Goal: Task Accomplishment & Management: Manage account settings

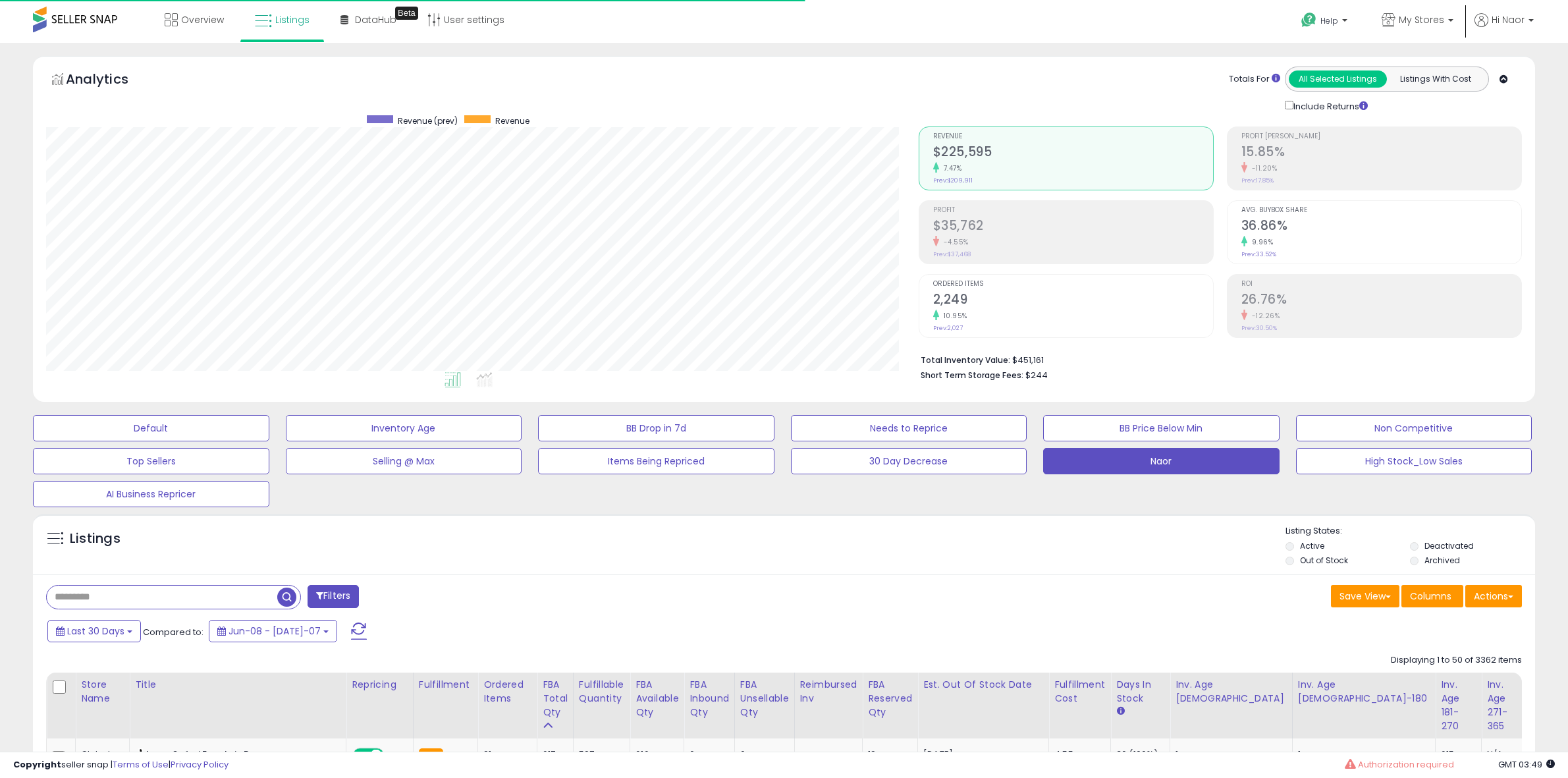
select select "**"
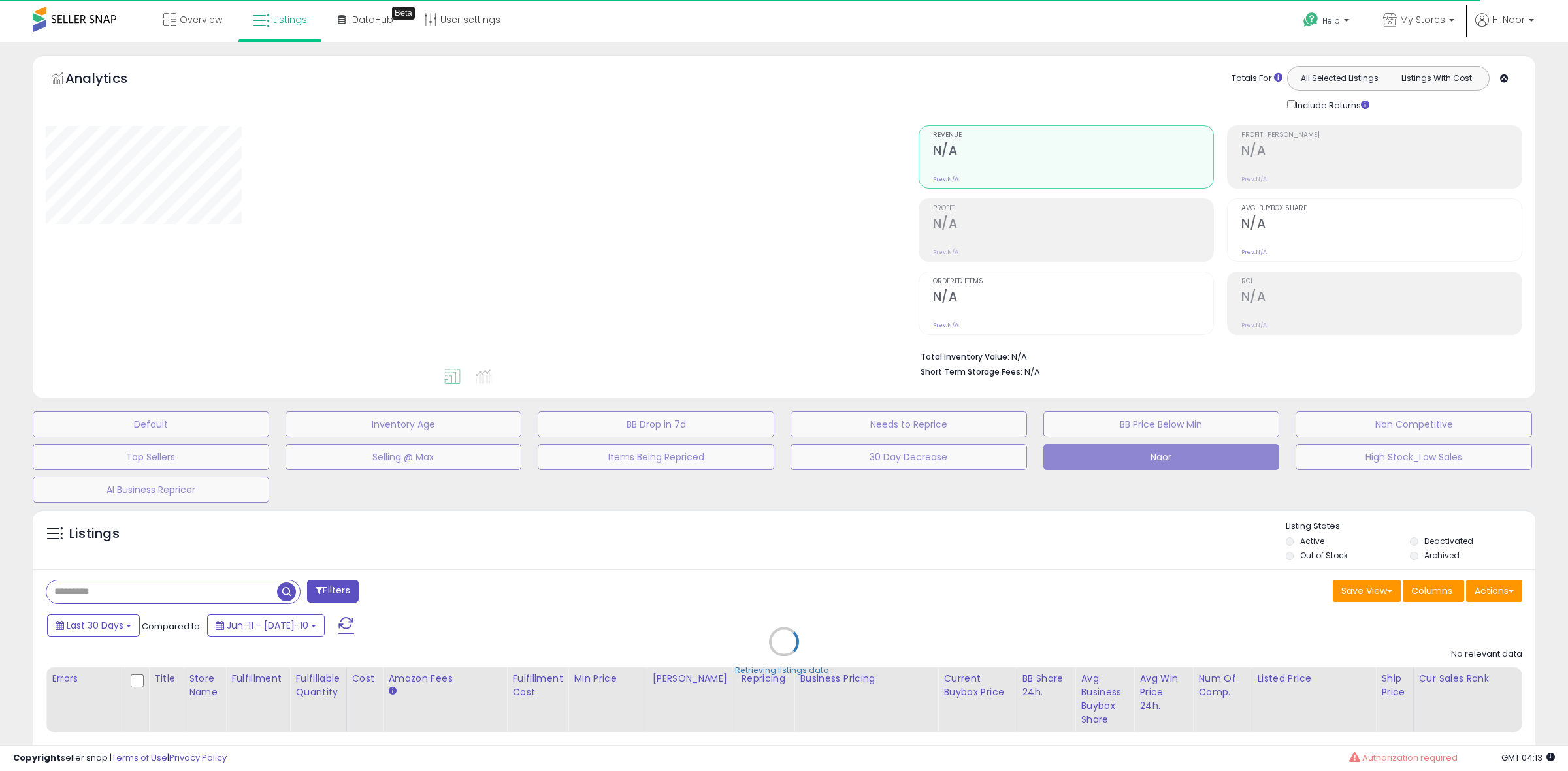
select select "**"
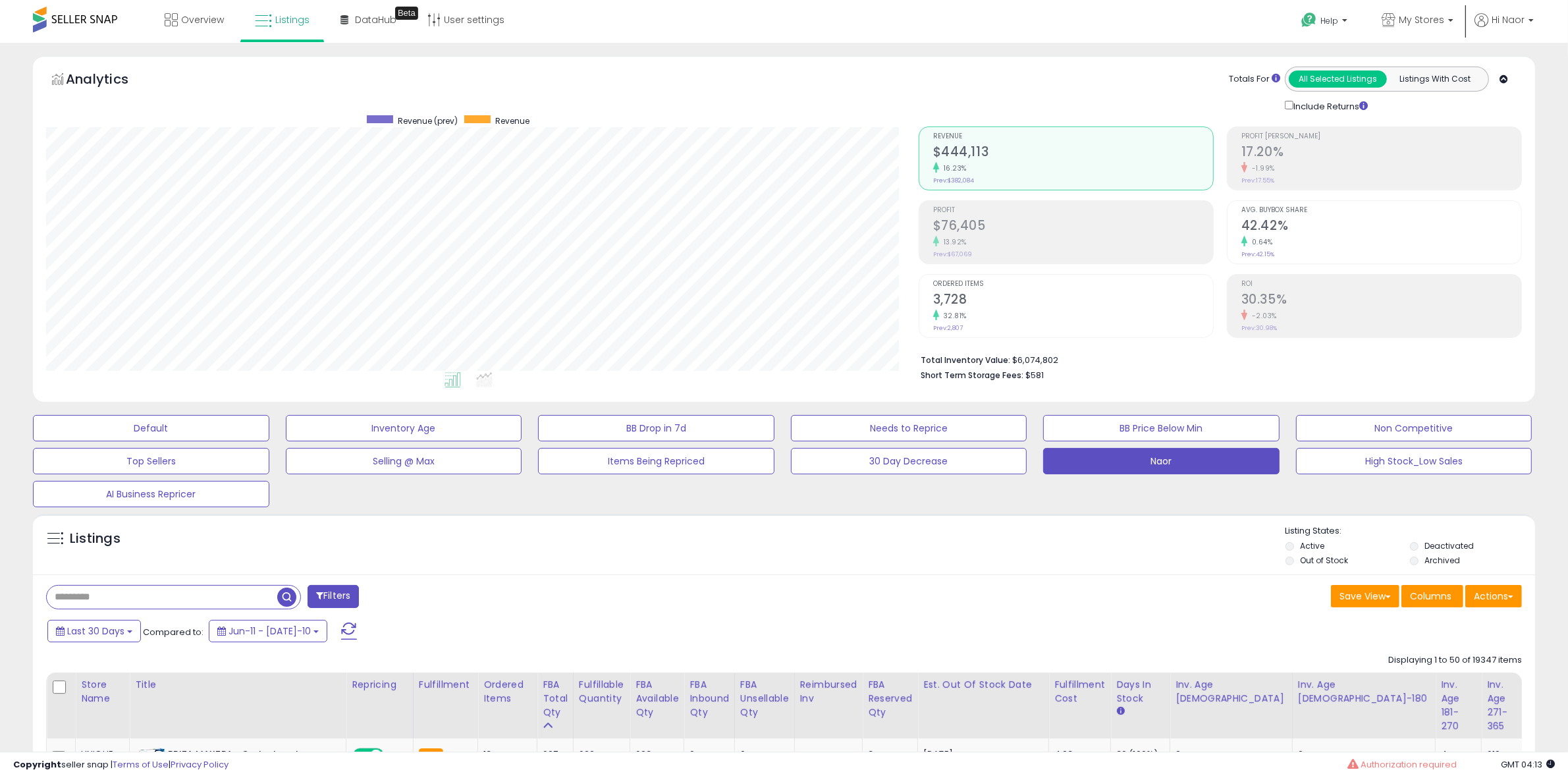
scroll to position [270, 873]
click at [1010, 601] on div "Save View Save As New View Update Current View Columns Actions Import Export Vi…" at bounding box center [1159, 598] width 748 height 25
click at [390, 532] on div "Listings" at bounding box center [784, 547] width 1502 height 45
click at [1441, 21] on span "My Stores" at bounding box center [1421, 20] width 45 height 13
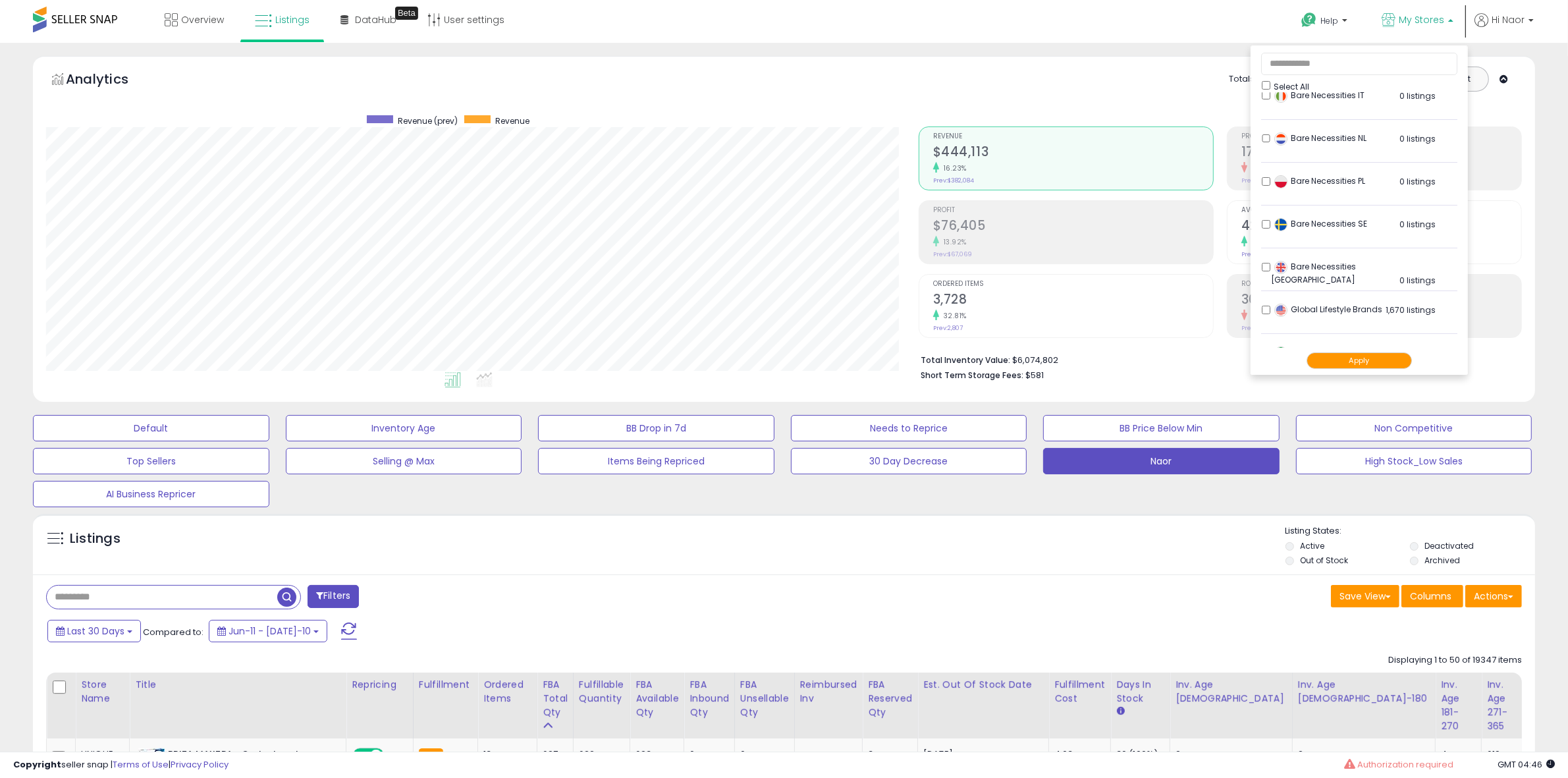
scroll to position [0, 0]
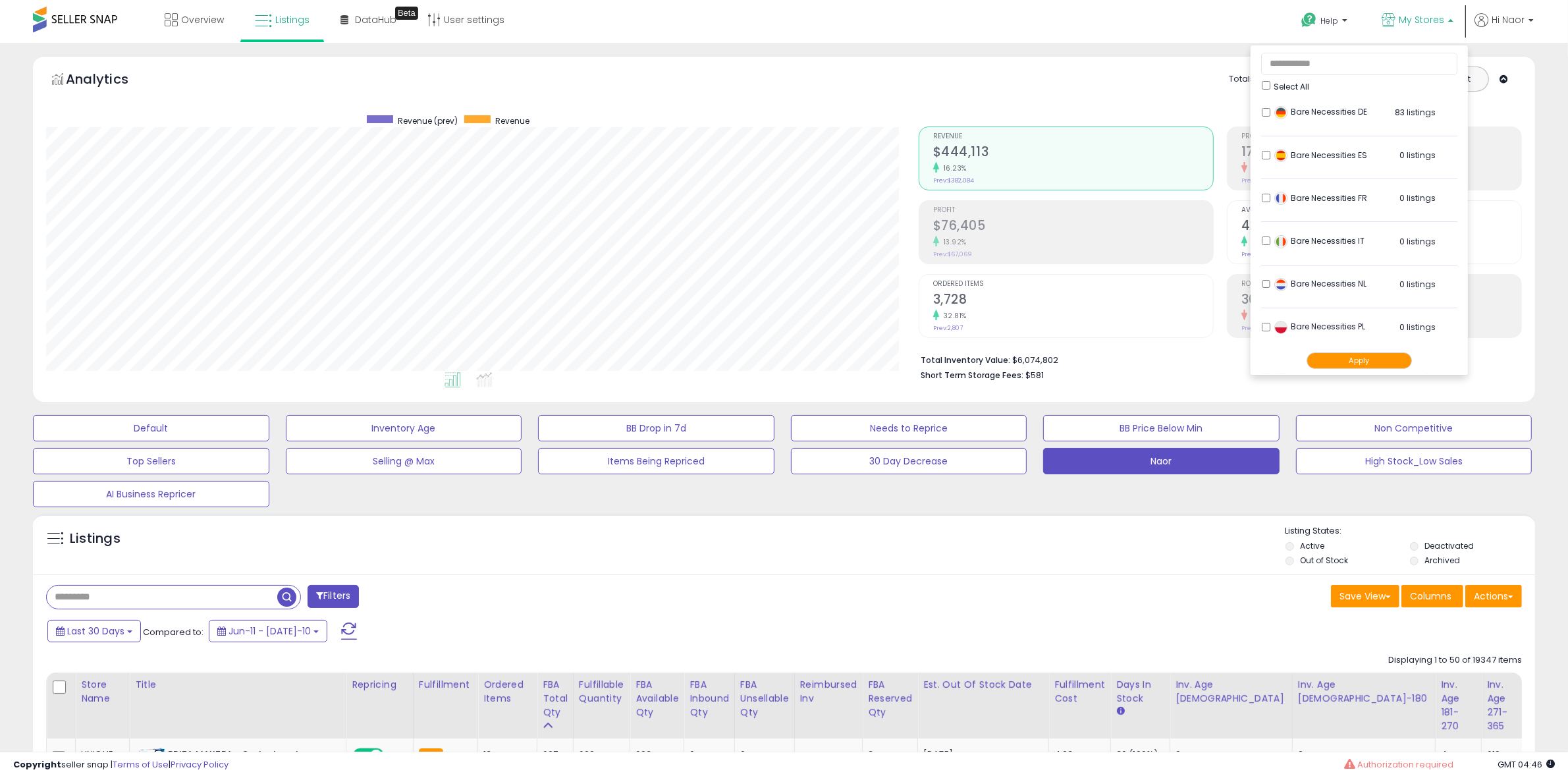
click at [1436, 21] on span "My Stores" at bounding box center [1421, 20] width 45 height 13
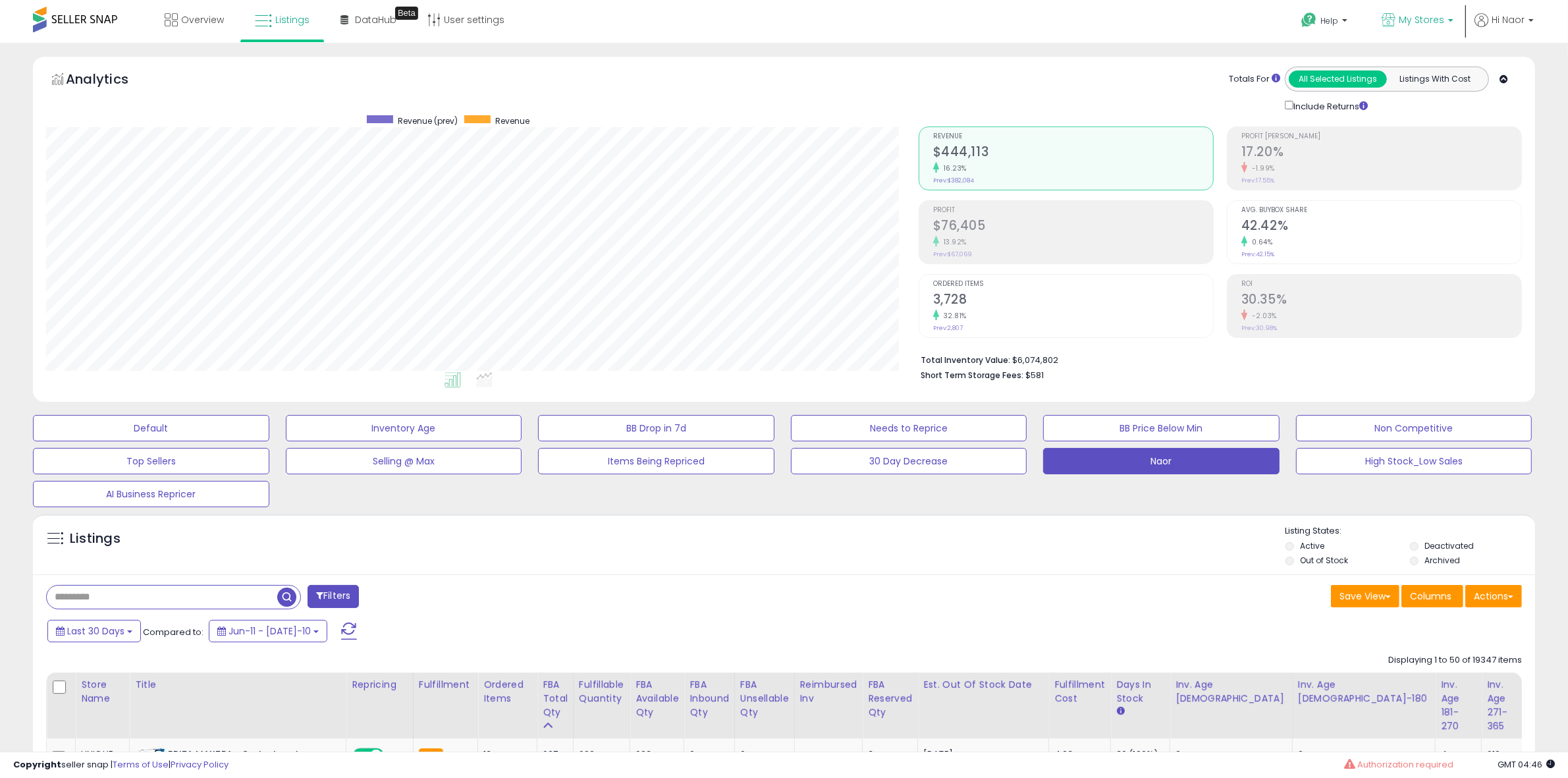
click at [1433, 31] on link "My Stores" at bounding box center [1418, 21] width 92 height 43
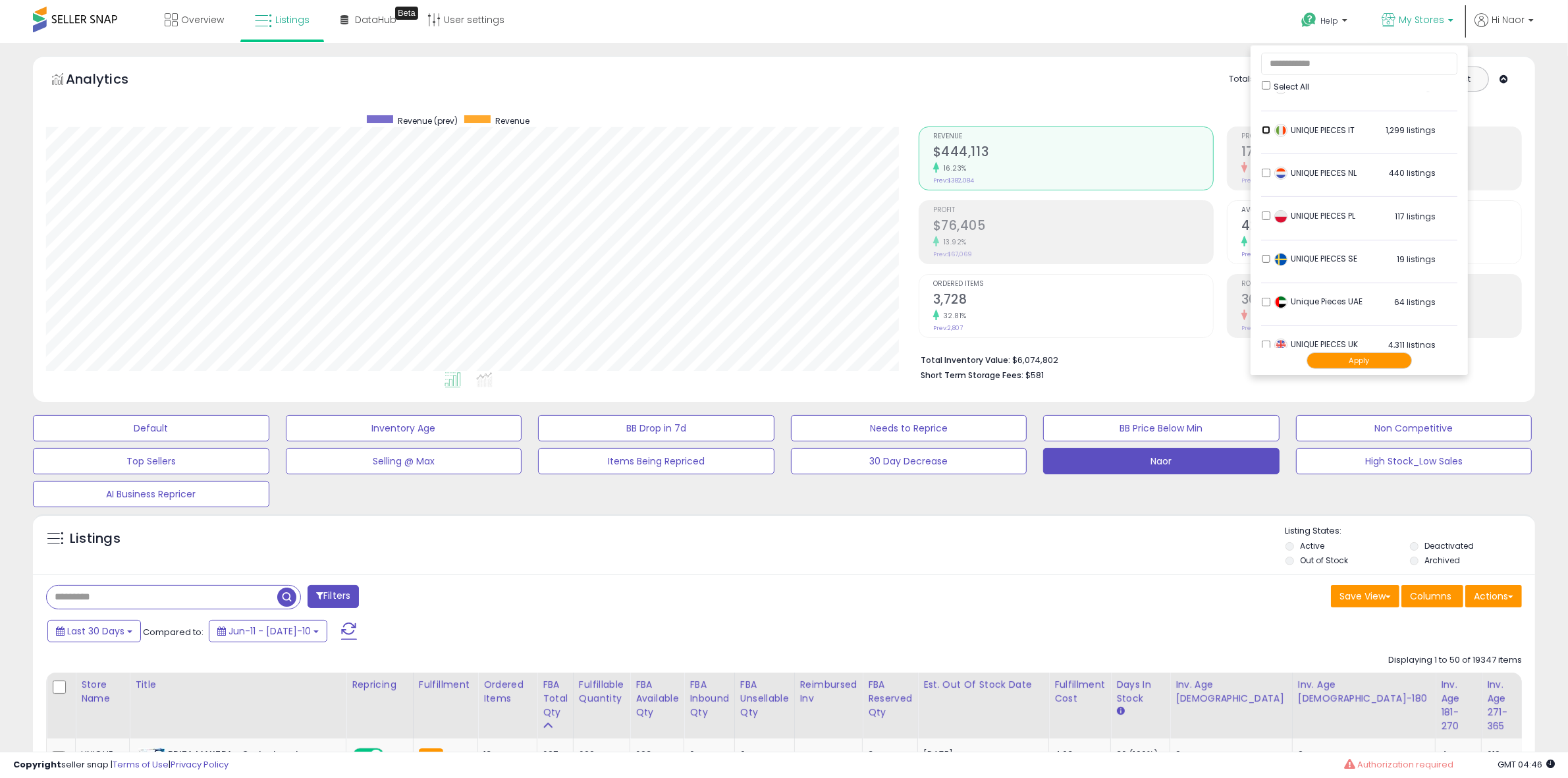
scroll to position [743, 0]
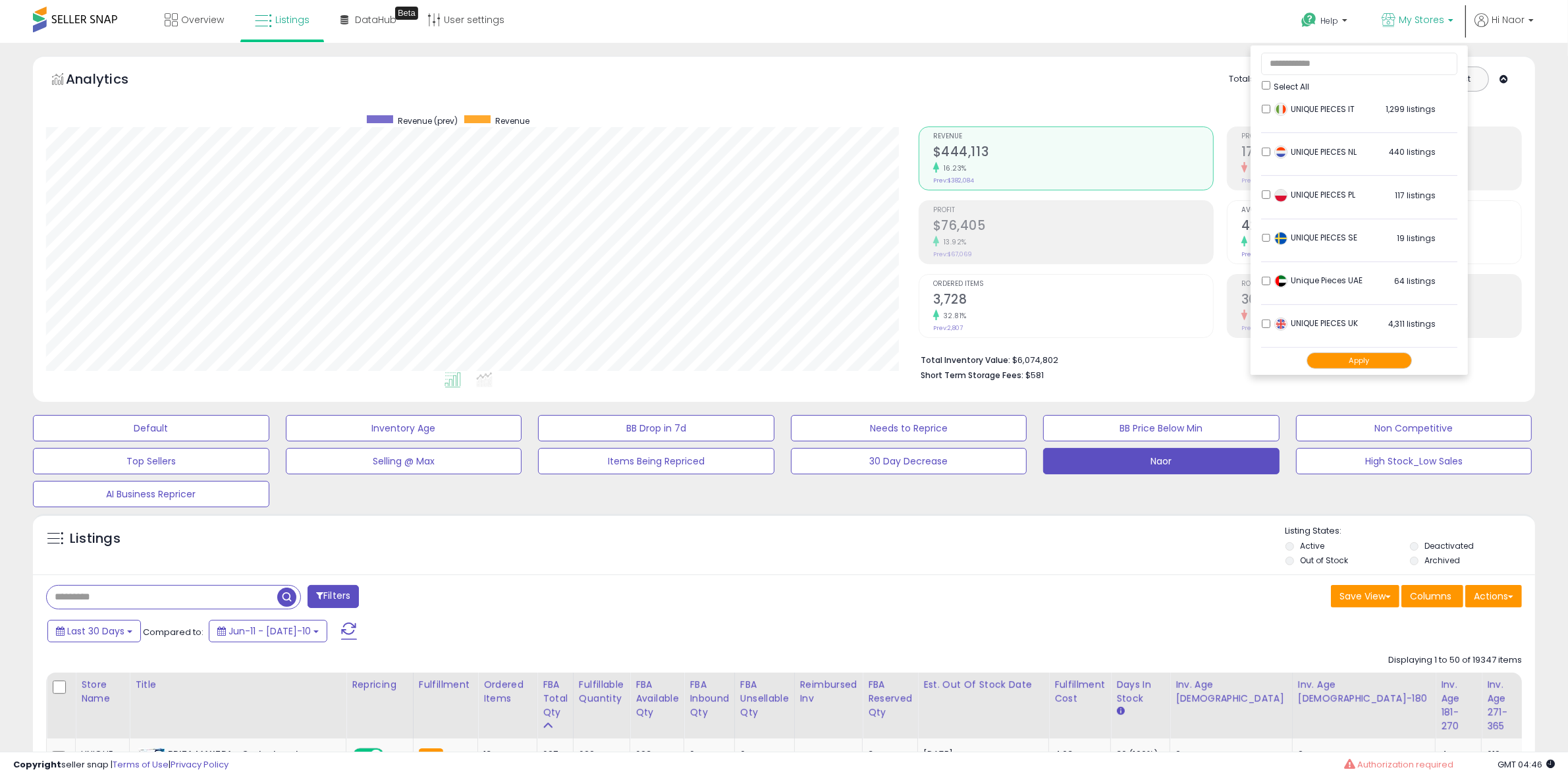
click at [1311, 357] on button "Apply" at bounding box center [1359, 360] width 105 height 17
